Goal: Task Accomplishment & Management: Use online tool/utility

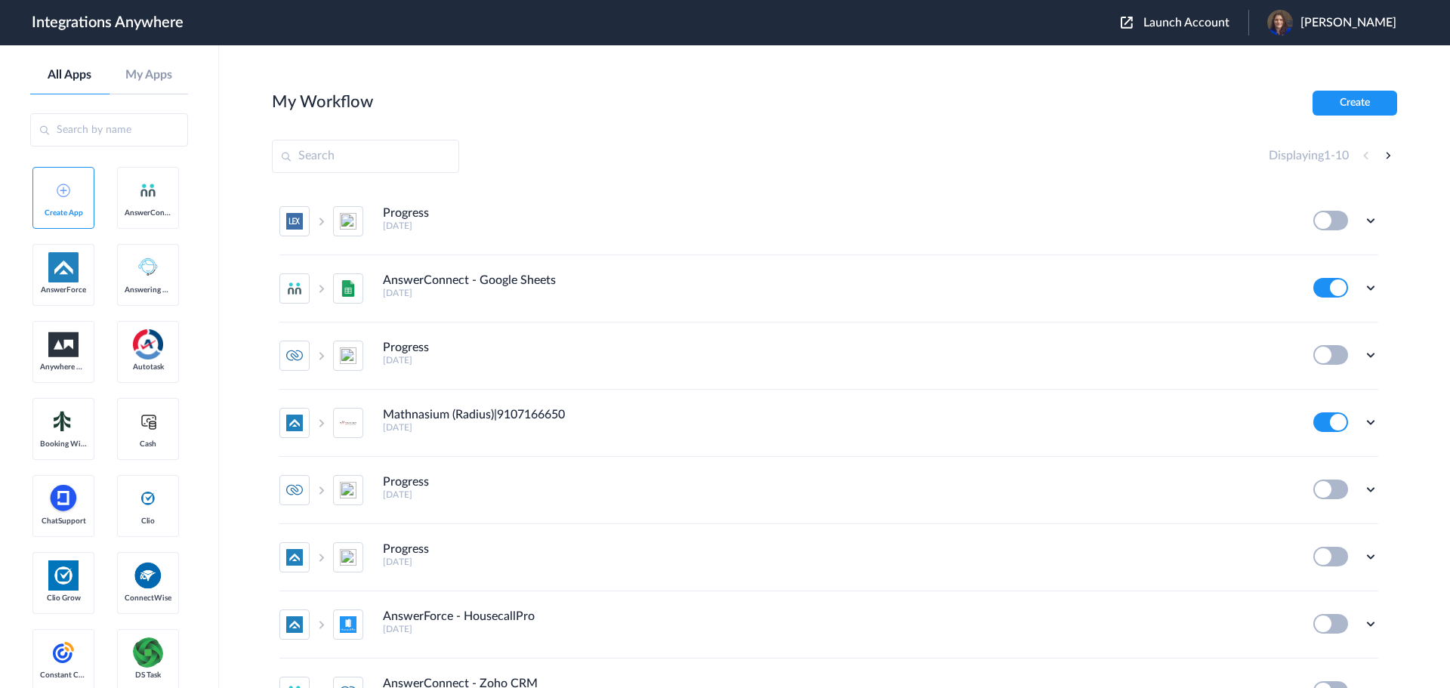
click at [1194, 26] on span "Launch Account" at bounding box center [1187, 23] width 86 height 12
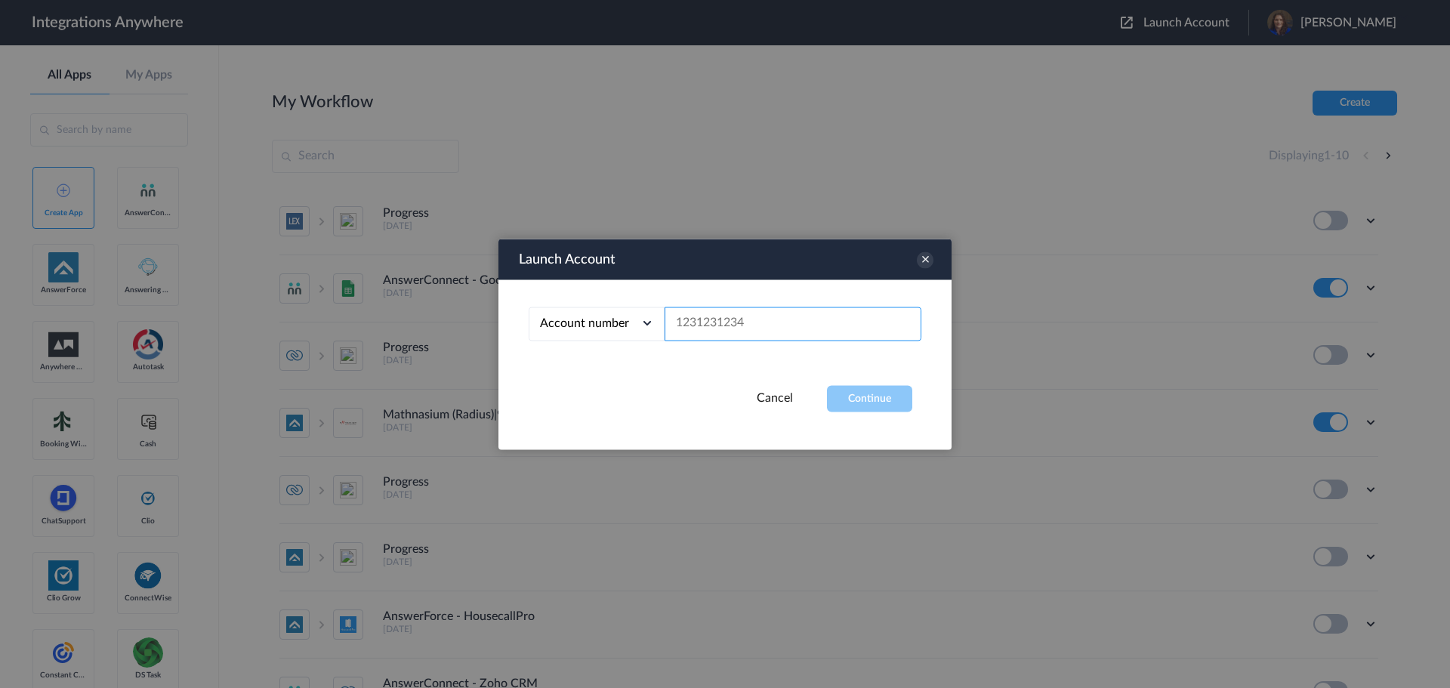
paste input "9192999475"
type input "9192999475"
click at [863, 395] on button "Continue" at bounding box center [869, 398] width 85 height 26
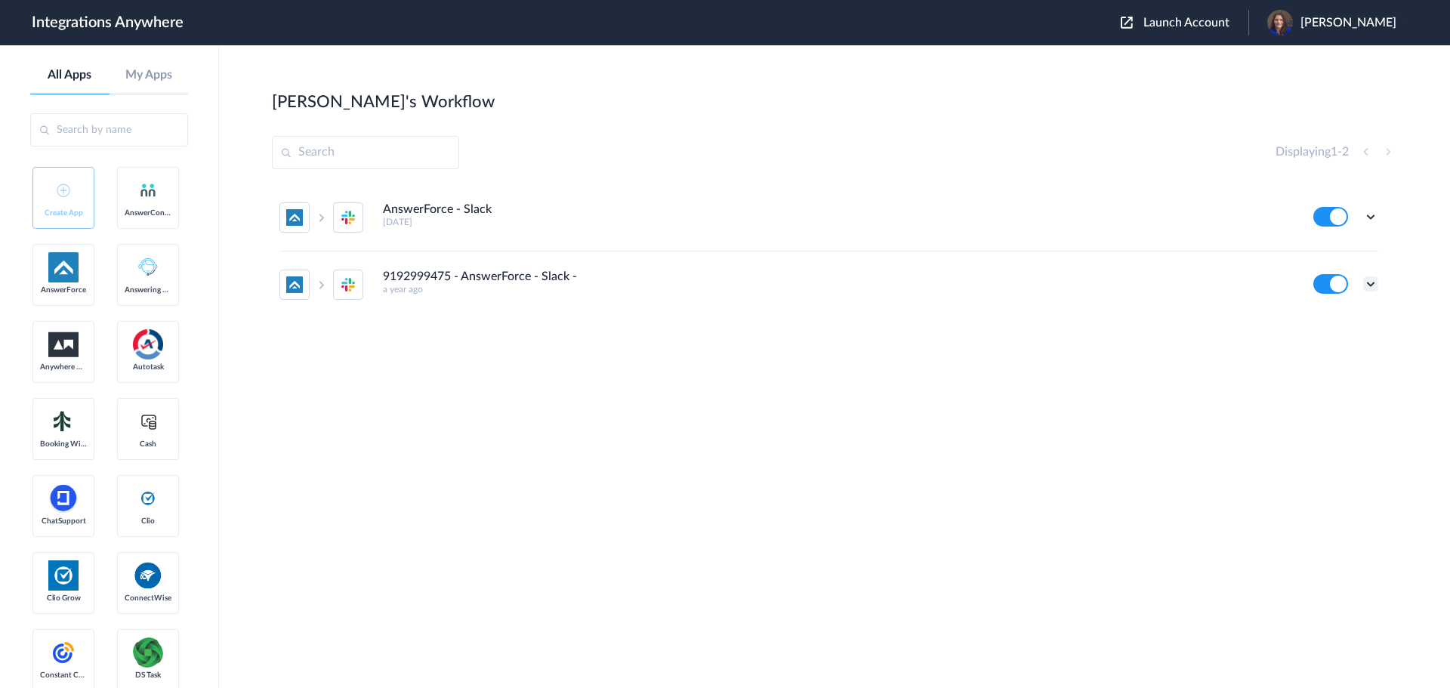
click at [1370, 286] on icon at bounding box center [1371, 283] width 15 height 15
click at [1336, 313] on li "Edit" at bounding box center [1329, 319] width 98 height 28
click at [1372, 218] on icon at bounding box center [1371, 216] width 15 height 15
click at [1343, 252] on li "Edit" at bounding box center [1329, 252] width 98 height 28
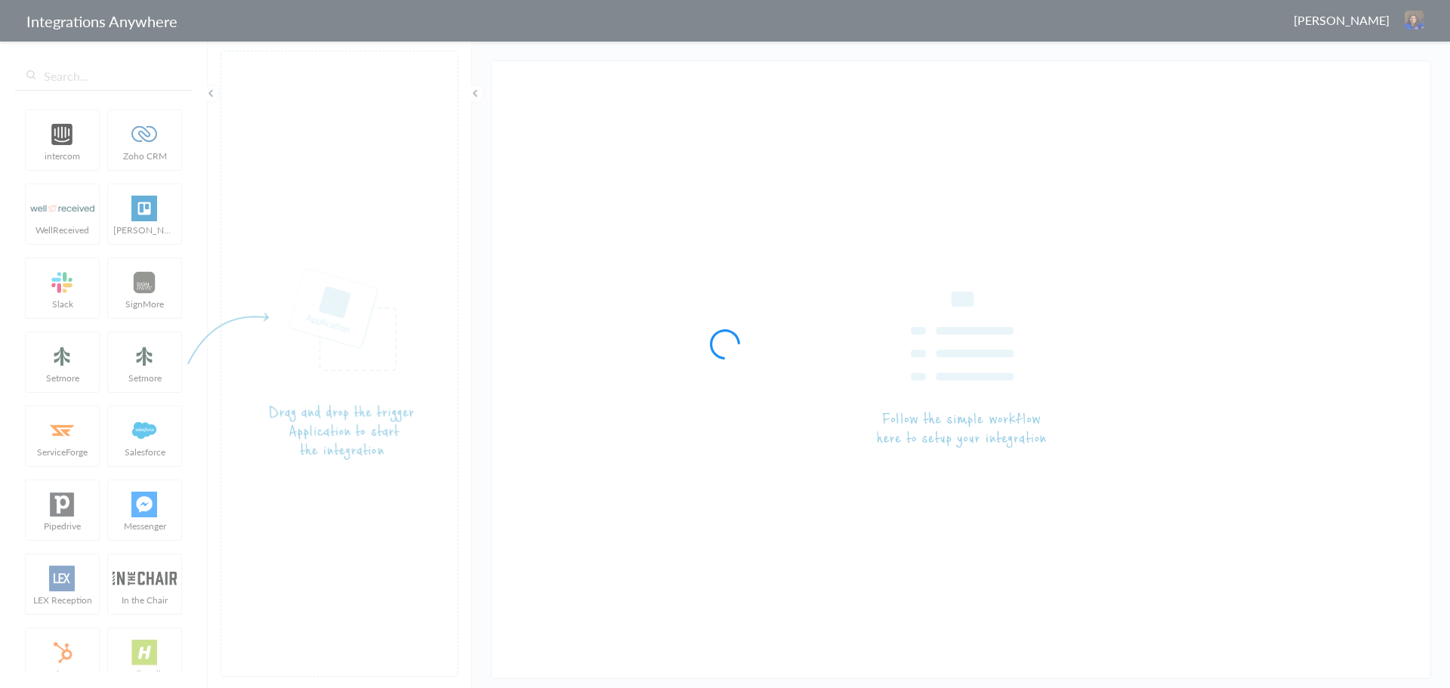
type input "9192999475 - AnswerForce - Slack -"
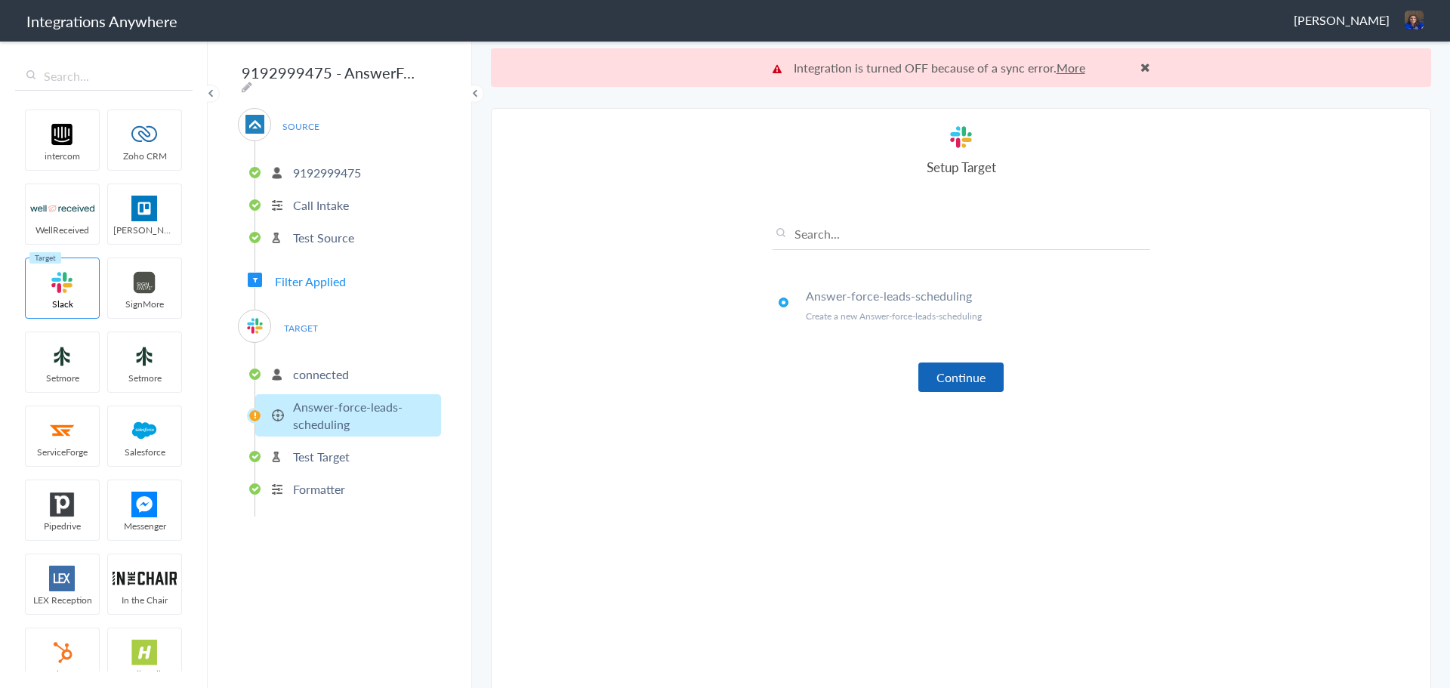
click at [968, 377] on button "Continue" at bounding box center [961, 377] width 85 height 29
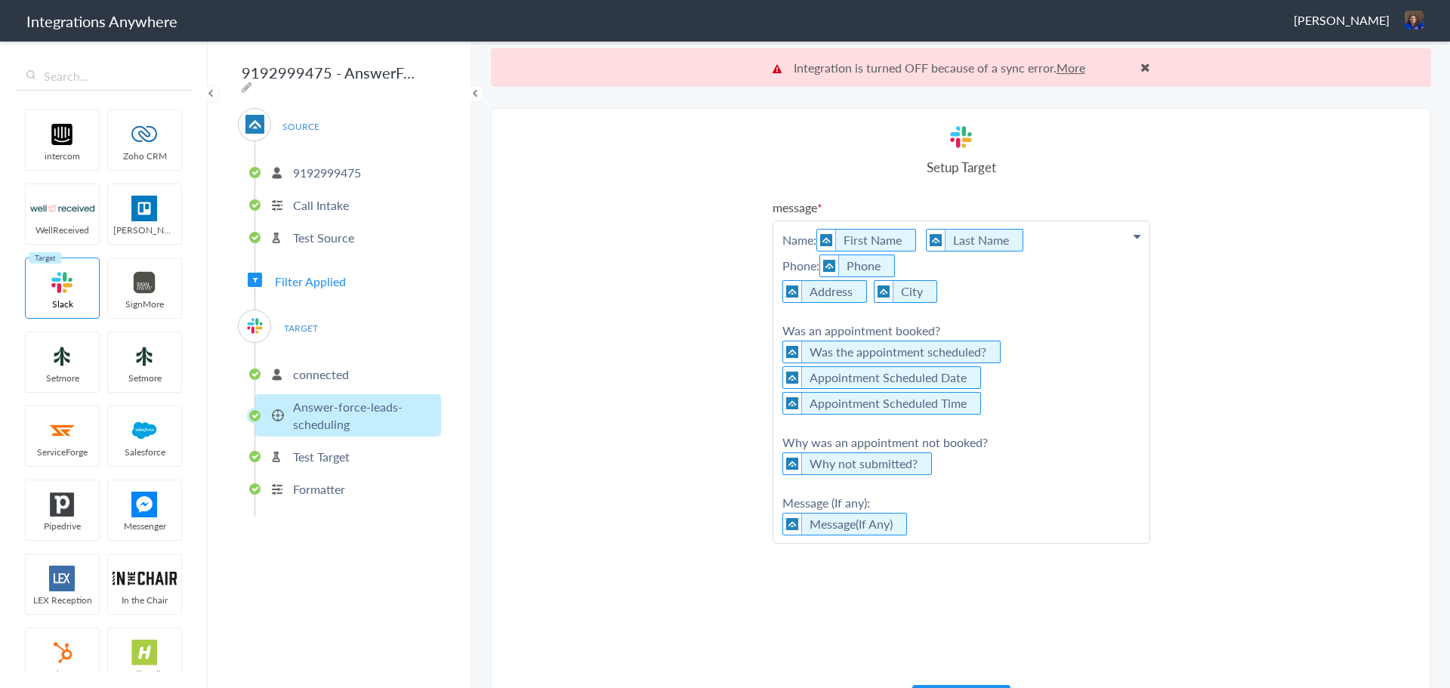
click at [944, 294] on p "Name: First Name Last Name Phone: Phone Address City Was an appointment booked?…" at bounding box center [962, 382] width 376 height 322
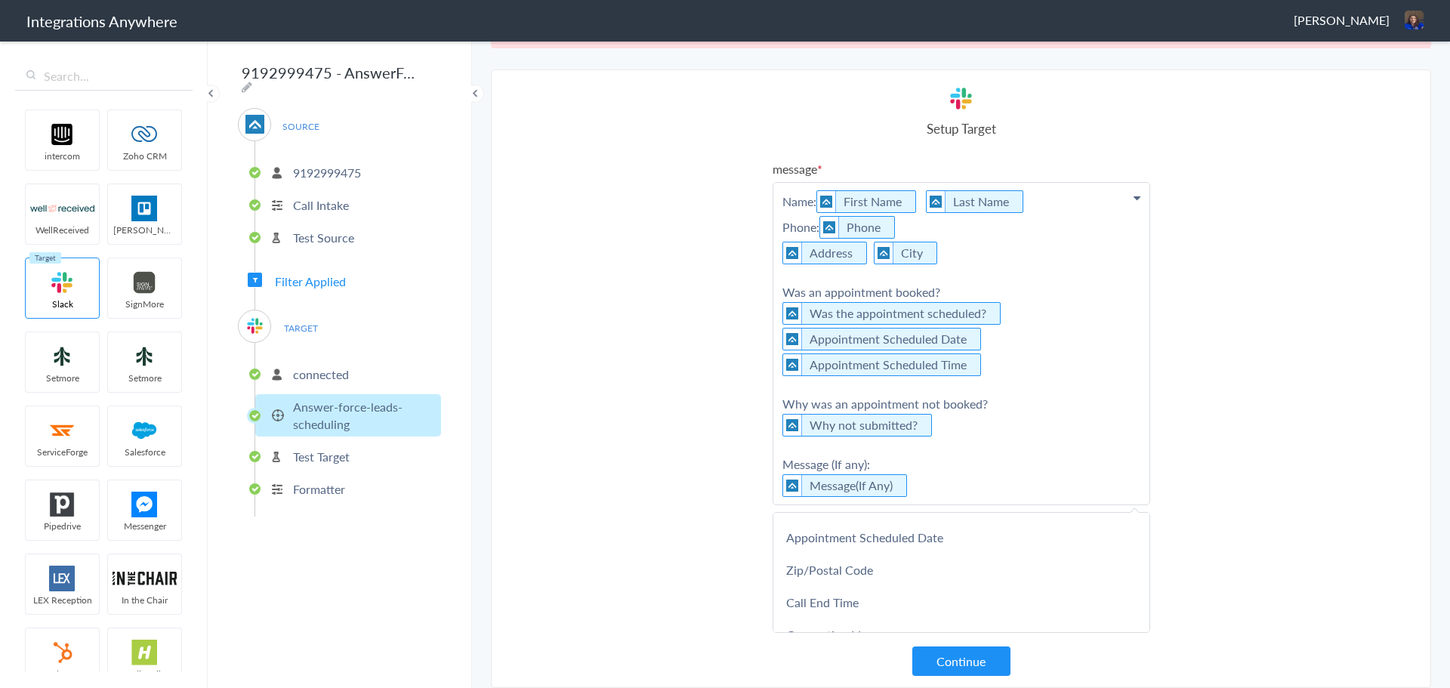
scroll to position [216, 0]
click at [901, 578] on link "Zip/Postal Code" at bounding box center [962, 577] width 376 height 32
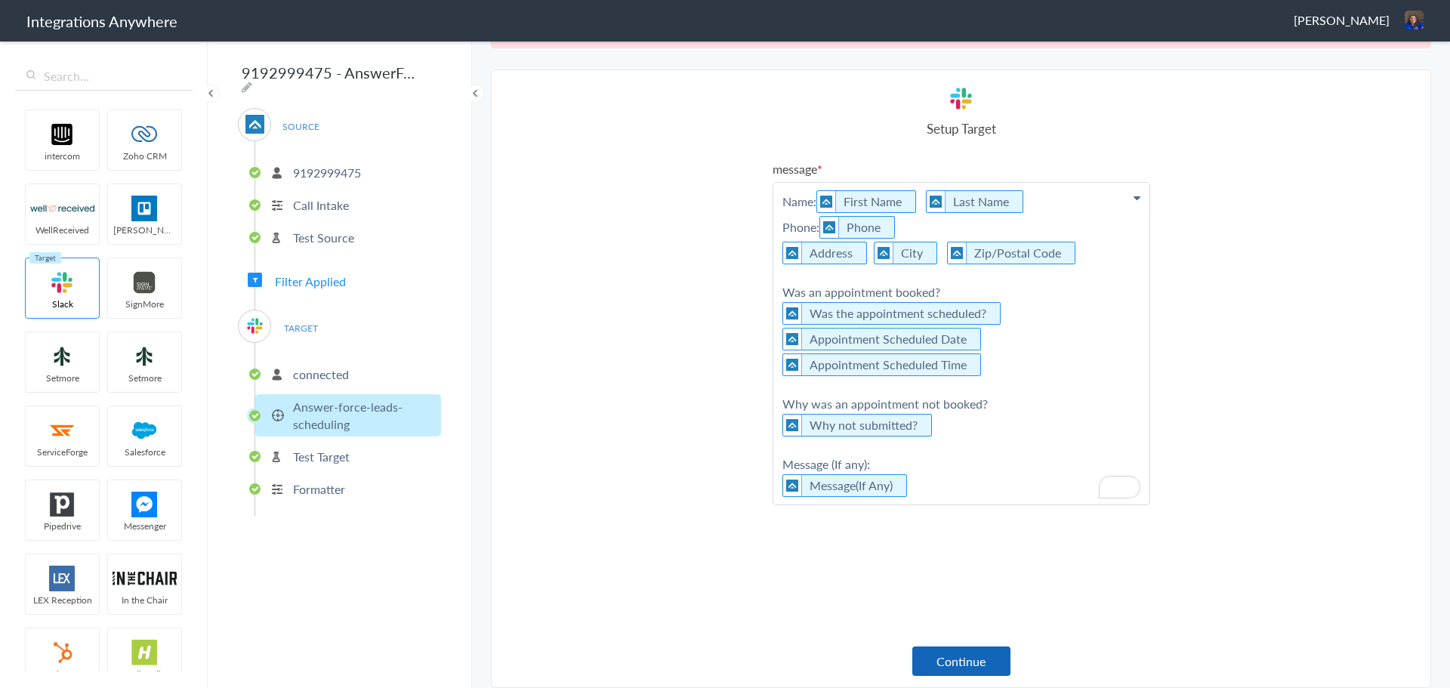
click at [948, 666] on button "Continue" at bounding box center [962, 661] width 98 height 29
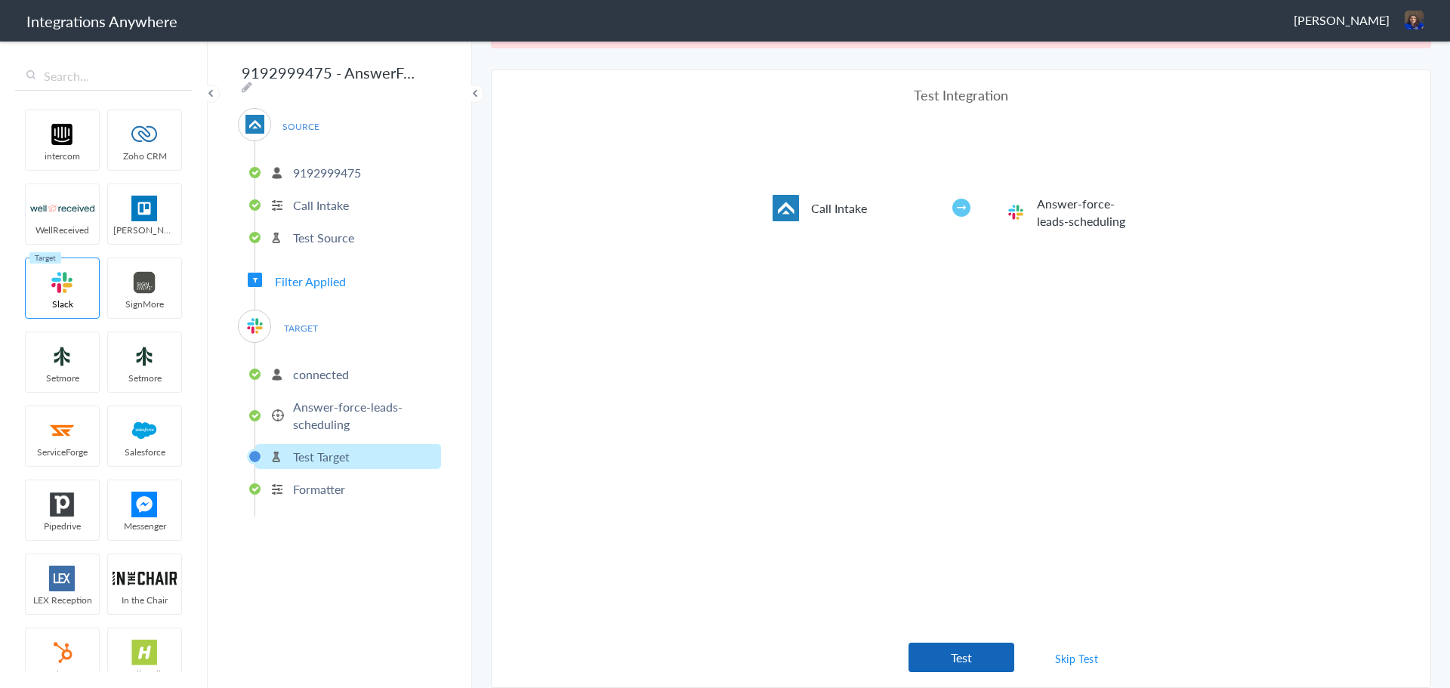
click at [952, 653] on button "Test" at bounding box center [962, 657] width 106 height 29
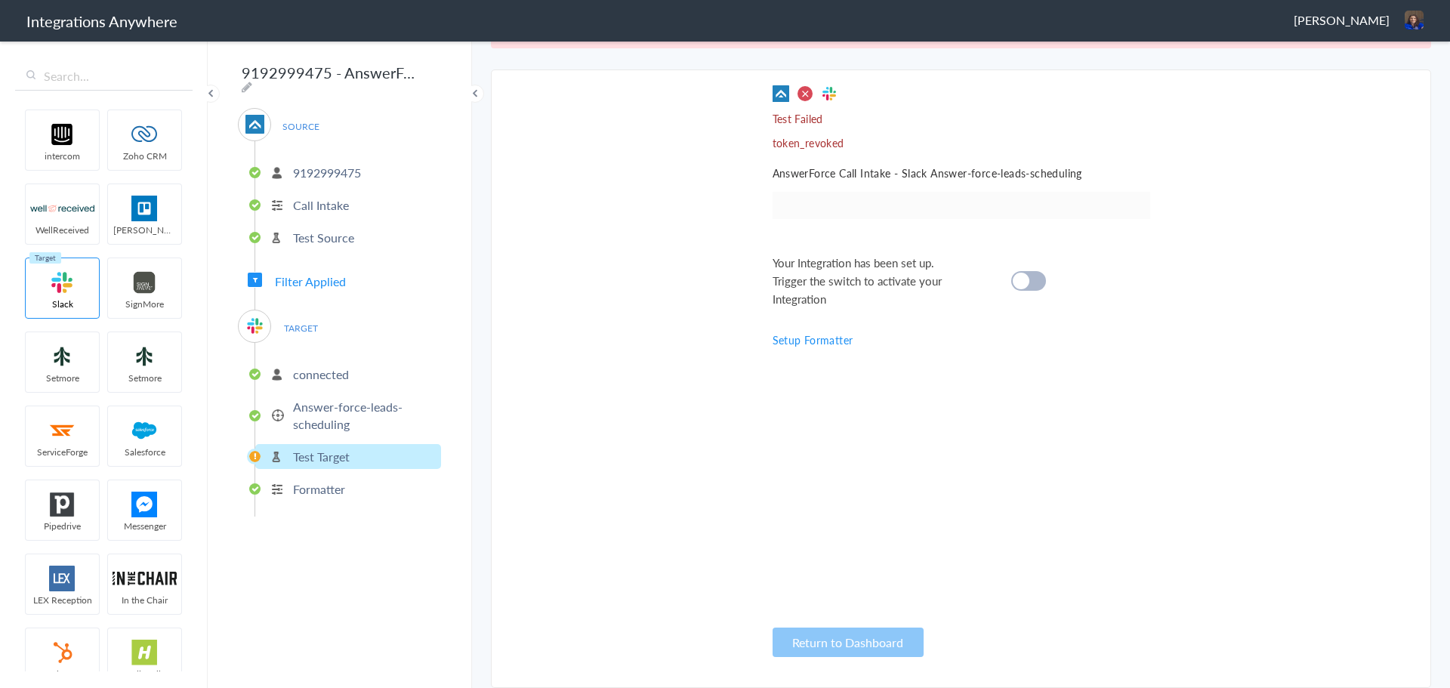
click at [310, 321] on span "TARGET" at bounding box center [300, 328] width 57 height 20
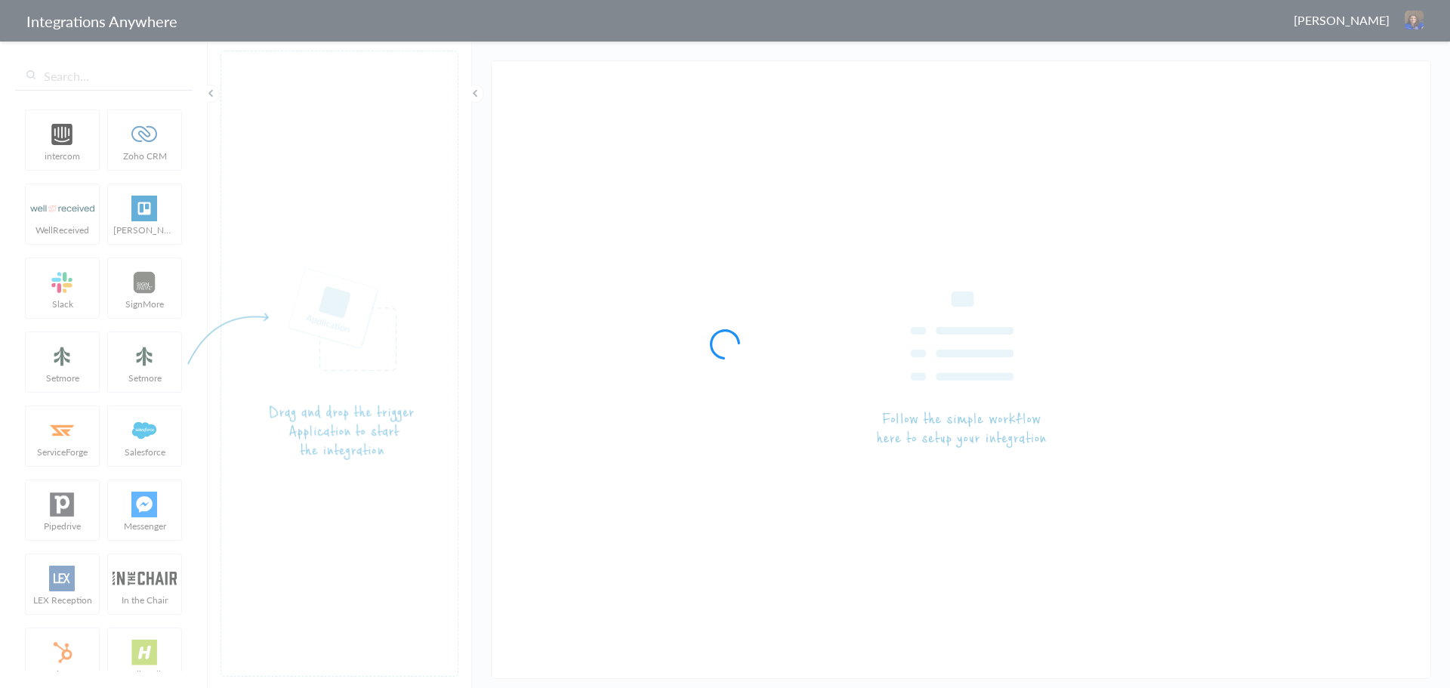
type input "AnswerForce - Slack"
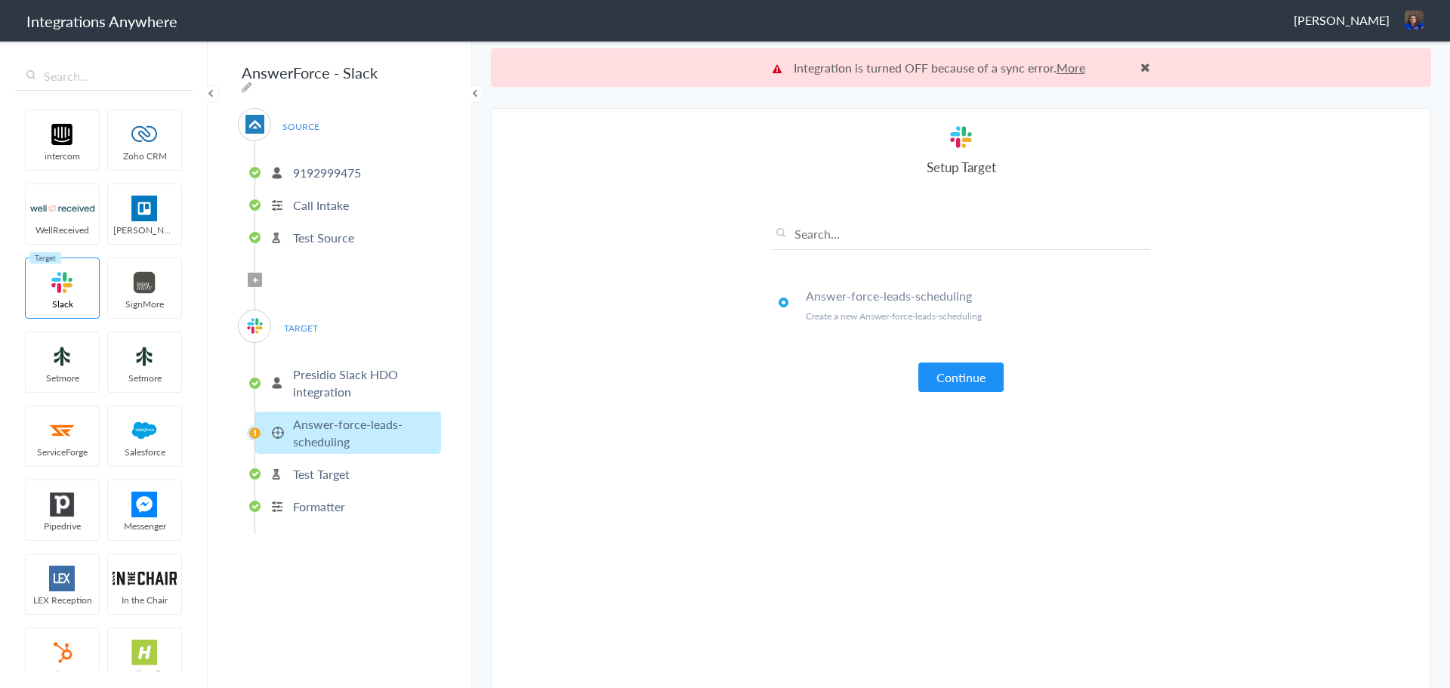
click at [356, 371] on p "Presidio Slack HDO integration" at bounding box center [365, 383] width 144 height 35
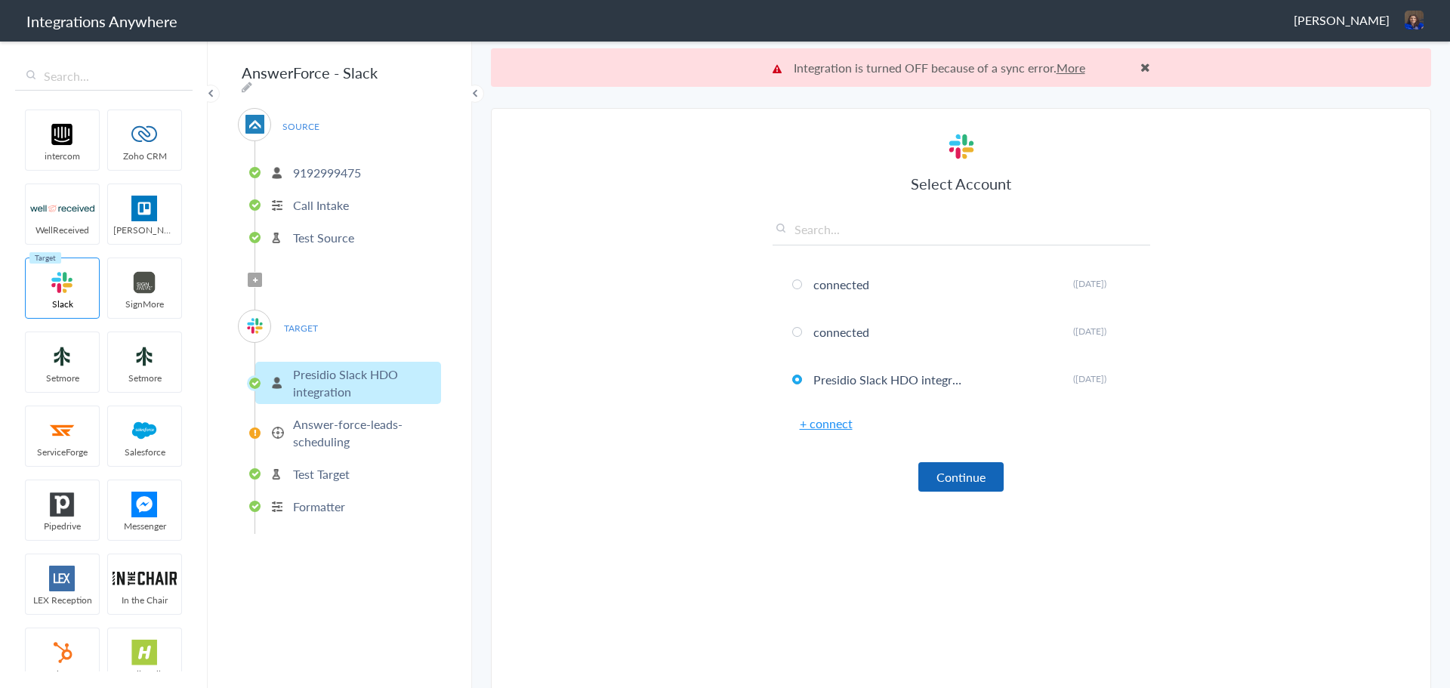
click at [944, 468] on button "Continue" at bounding box center [961, 476] width 85 height 29
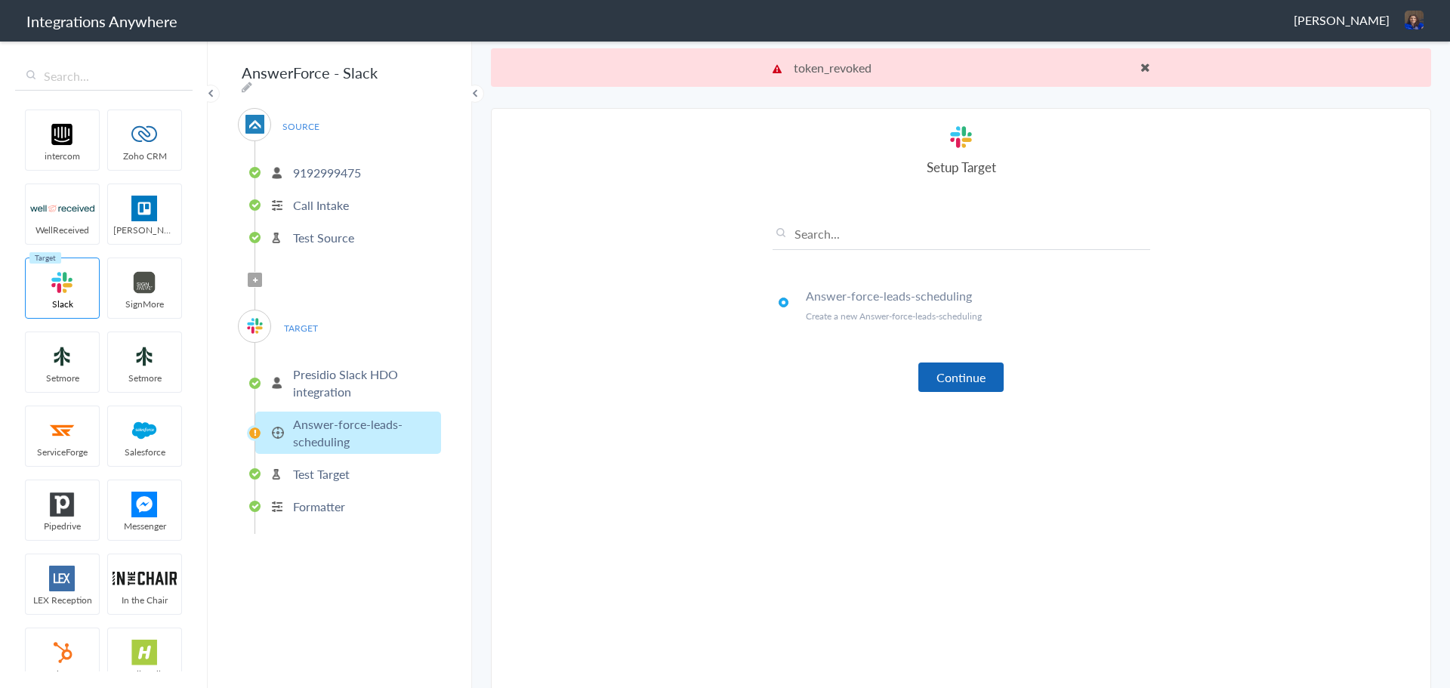
click at [960, 389] on button "Continue" at bounding box center [961, 377] width 85 height 29
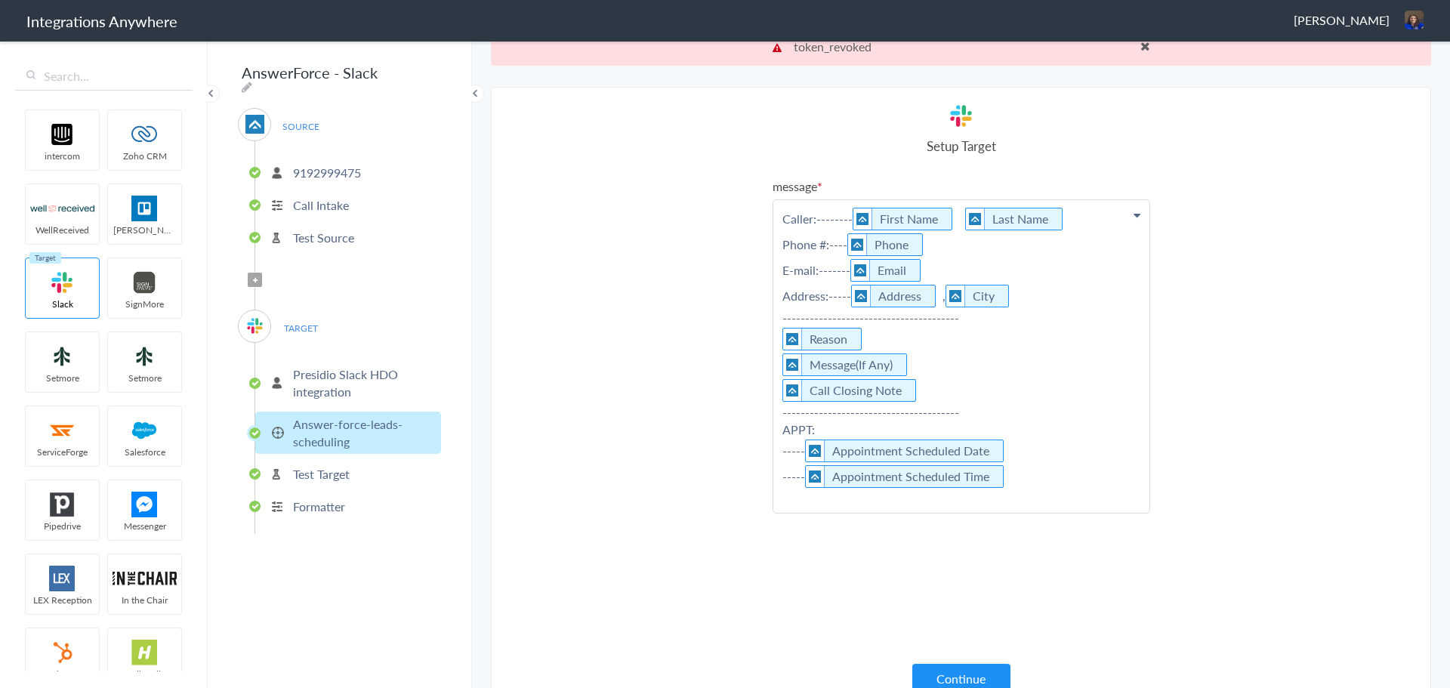
scroll to position [39, 0]
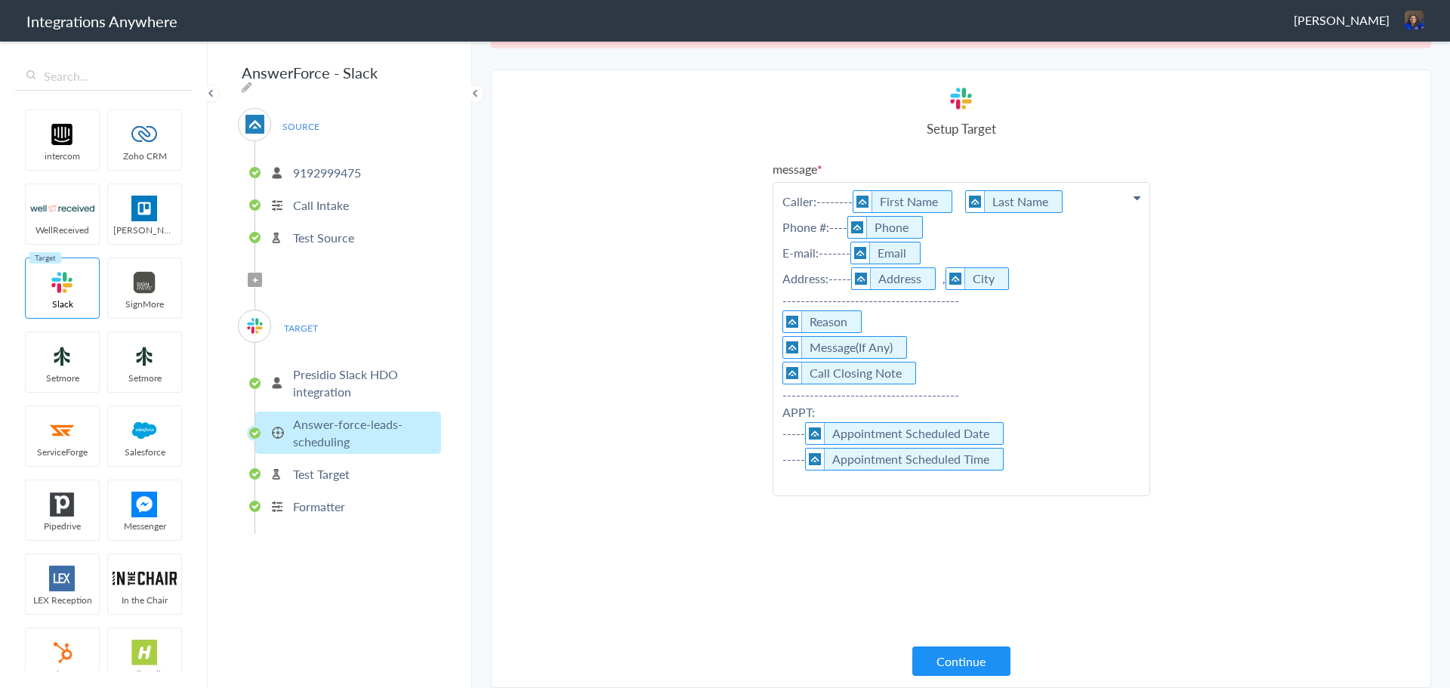
click at [949, 653] on button "Continue" at bounding box center [962, 661] width 98 height 29
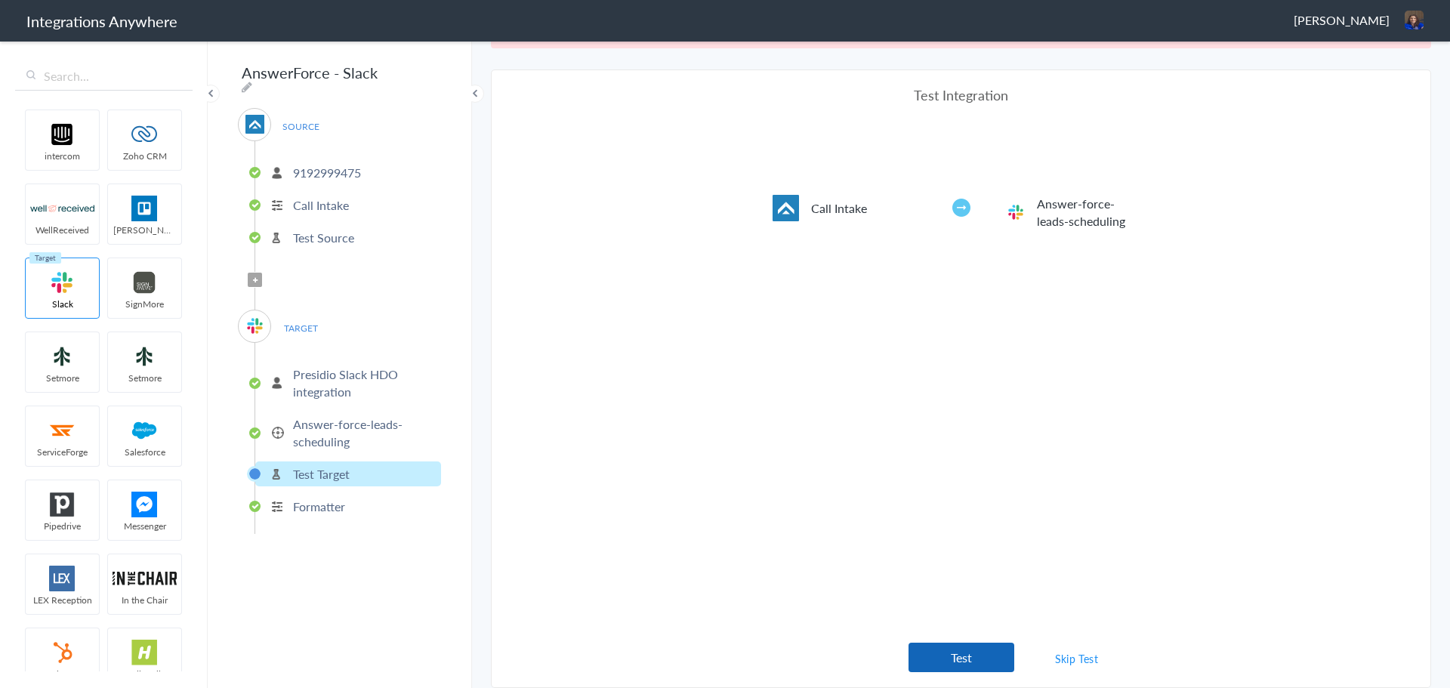
click at [950, 664] on button "Test" at bounding box center [962, 657] width 106 height 29
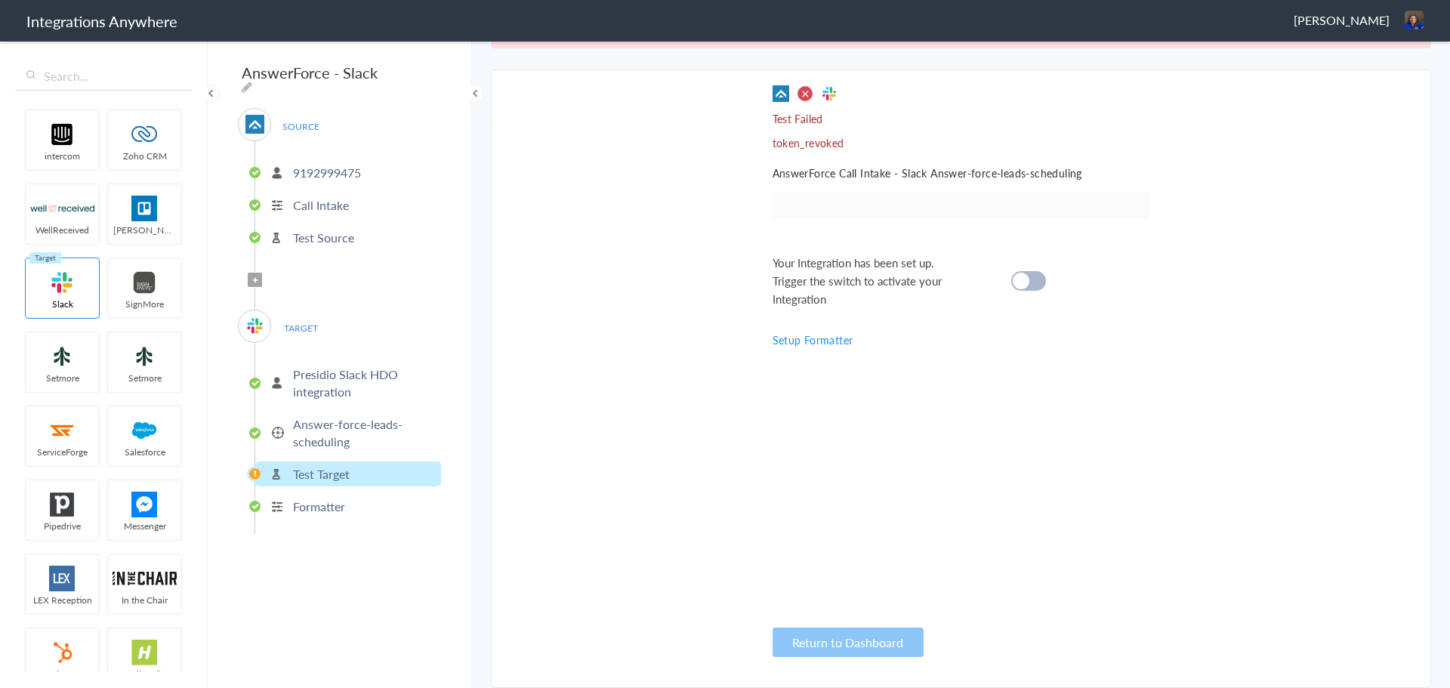
click at [805, 97] on span at bounding box center [805, 93] width 17 height 17
click at [298, 318] on span "TARGET" at bounding box center [300, 328] width 57 height 20
click at [311, 225] on li "Test Source" at bounding box center [348, 237] width 186 height 25
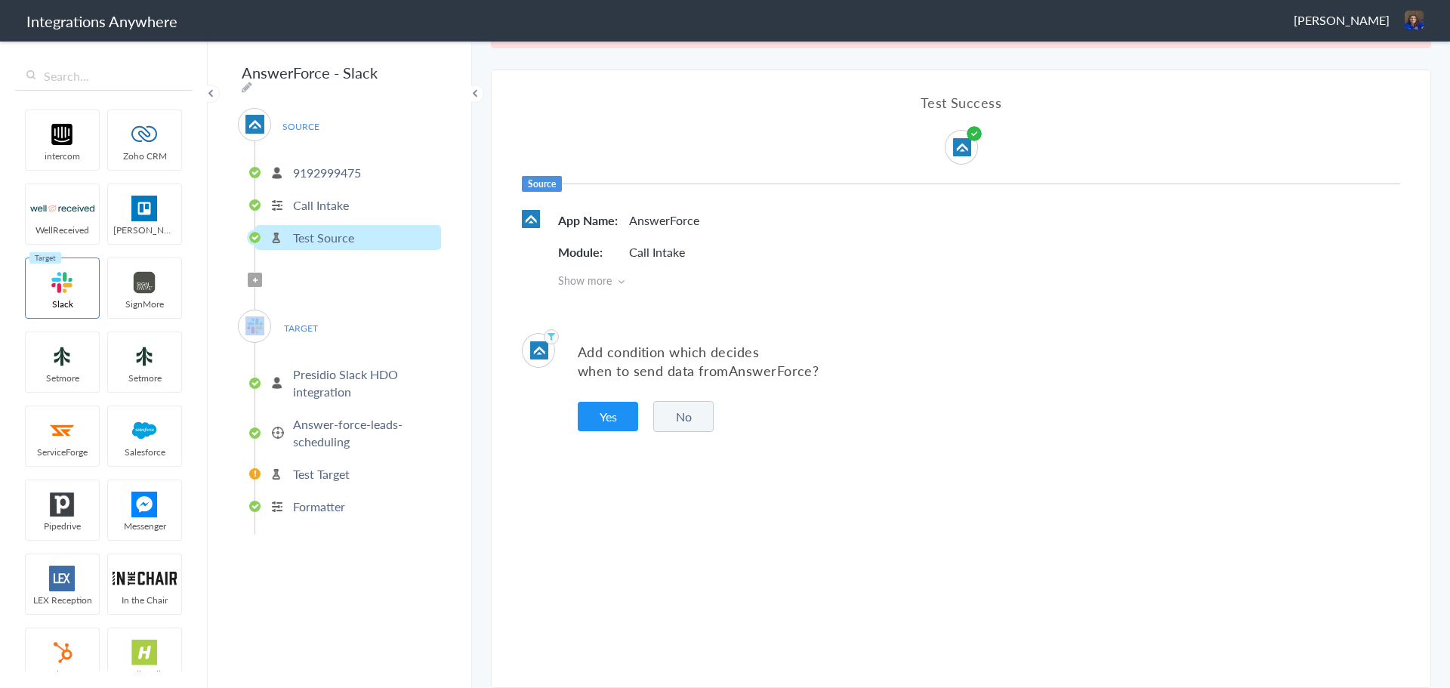
drag, startPoint x: 290, startPoint y: 268, endPoint x: 298, endPoint y: 301, distance: 33.5
click at [294, 291] on div "SOURCE [PHONE_NUMBER] Call Intake Test Source Filter Applied TARGET Presidio Sl…" at bounding box center [339, 321] width 203 height 426
click at [708, 416] on button "No" at bounding box center [683, 416] width 60 height 31
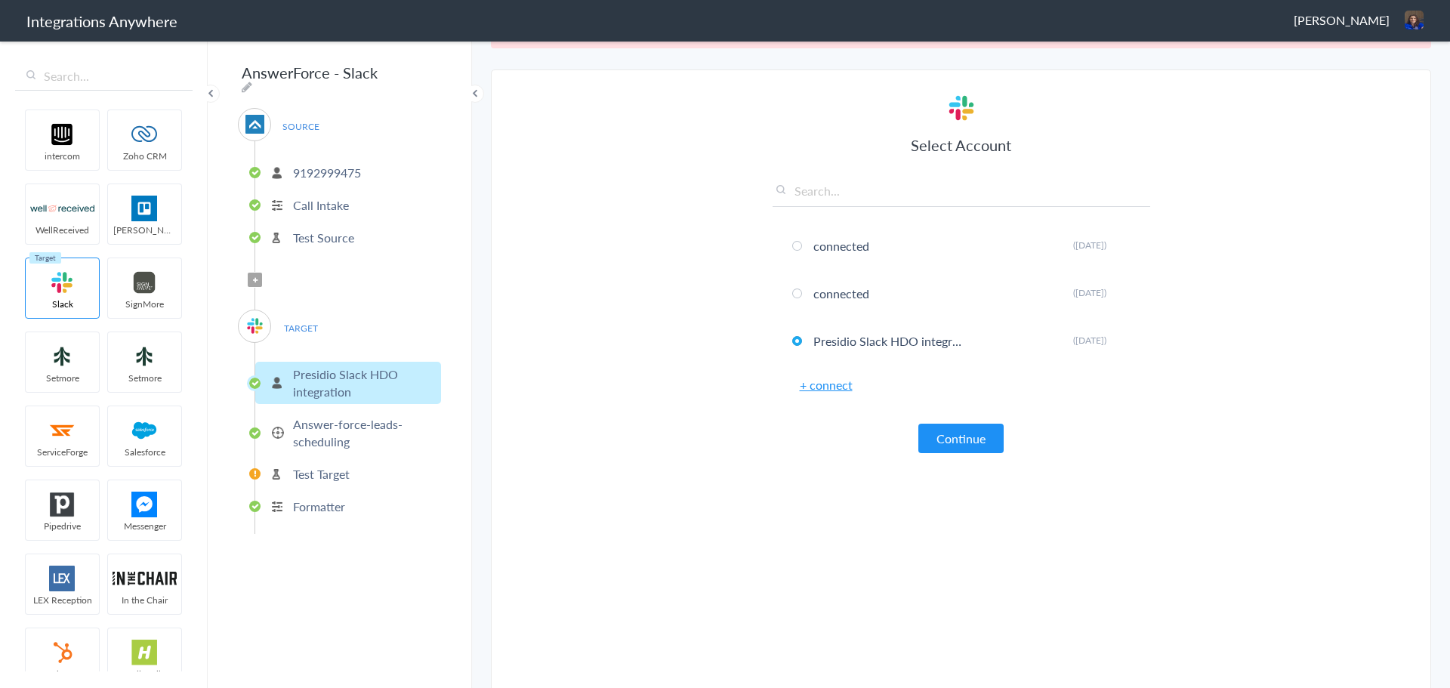
click at [812, 384] on link "+ connect" at bounding box center [826, 384] width 53 height 17
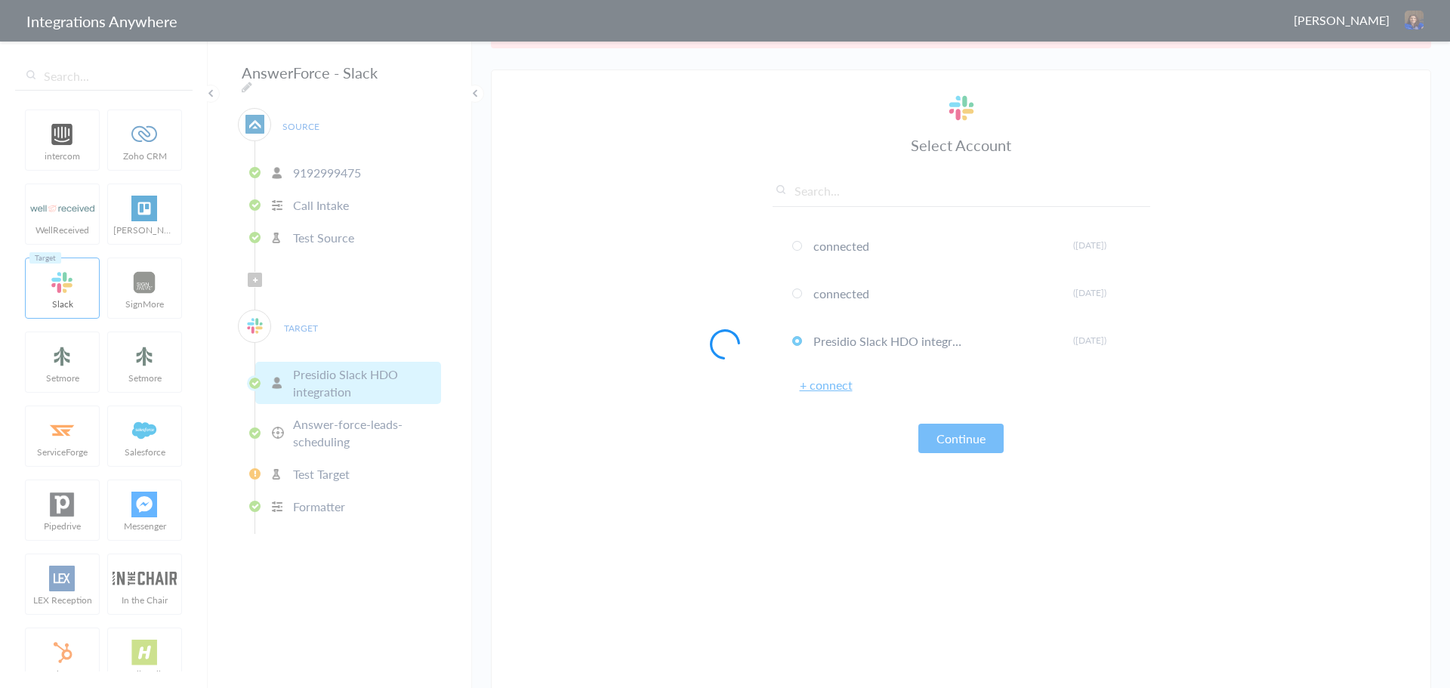
scroll to position [0, 0]
